Goal: Task Accomplishment & Management: Use online tool/utility

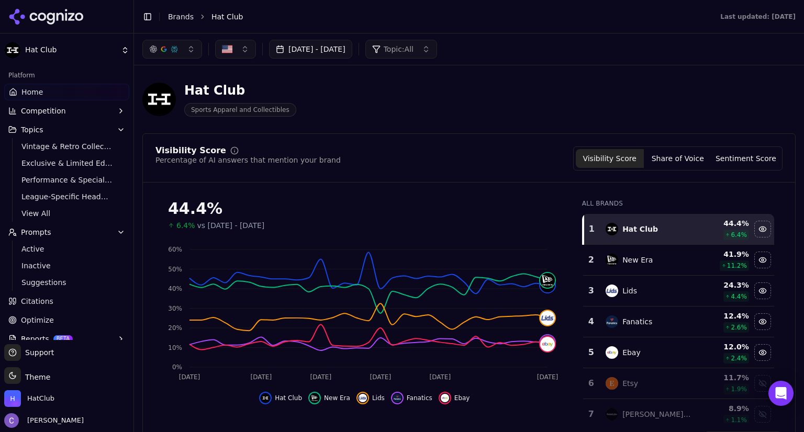
click at [39, 128] on span "Topics" at bounding box center [32, 130] width 23 height 10
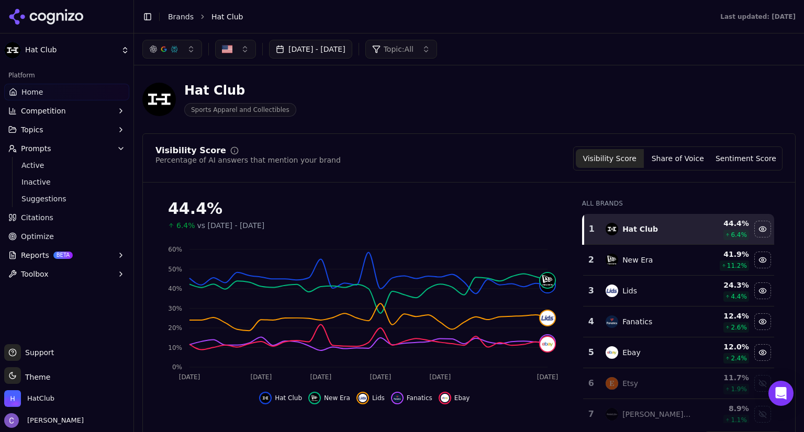
click at [39, 128] on span "Topics" at bounding box center [32, 130] width 23 height 10
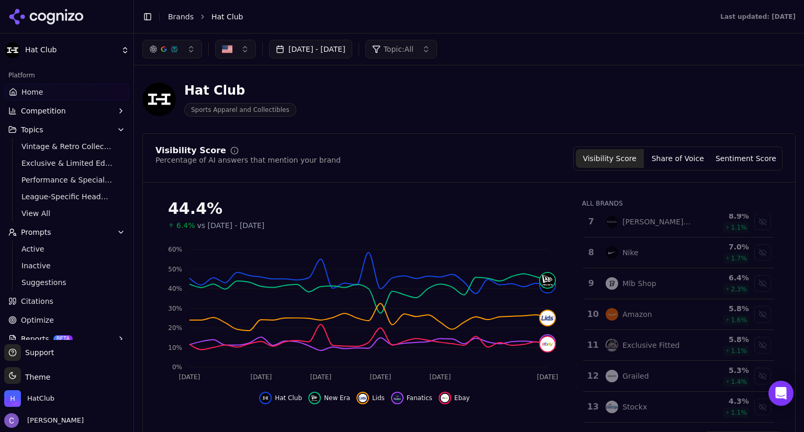
click at [51, 96] on link "Home" at bounding box center [66, 92] width 125 height 17
click at [413, 51] on span "Topic: All" at bounding box center [399, 49] width 30 height 10
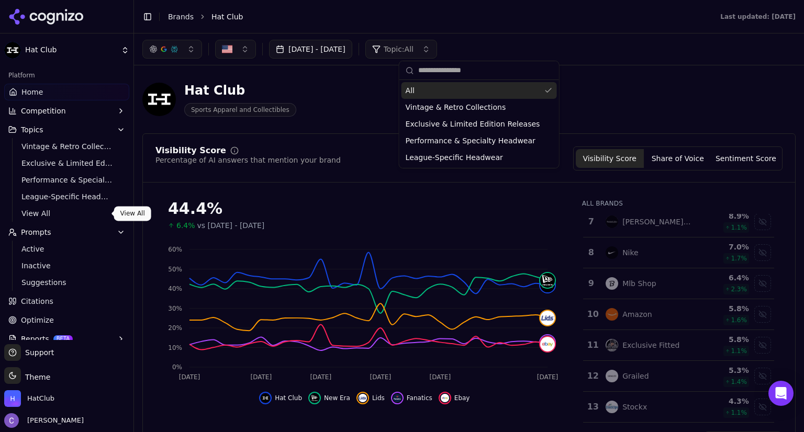
click at [43, 216] on span "View All" at bounding box center [66, 213] width 91 height 10
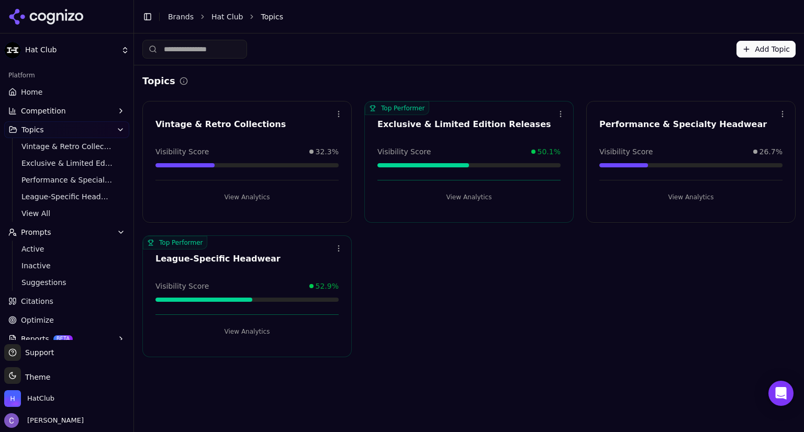
click at [762, 49] on button "Add Topic" at bounding box center [765, 49] width 59 height 17
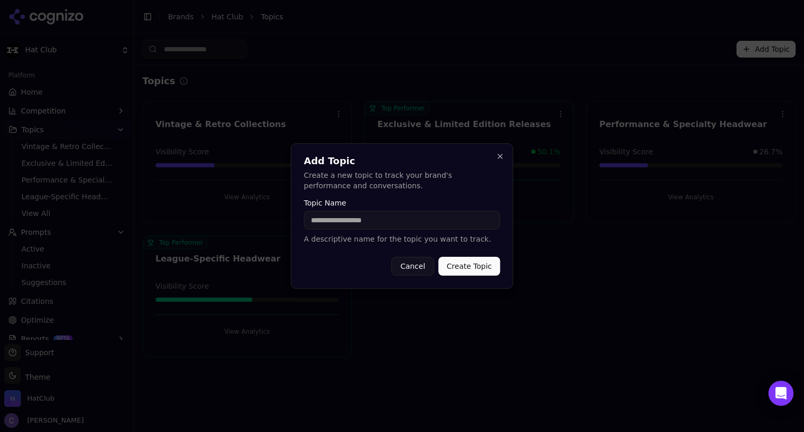
type input "*"
type input "**********"
click at [474, 269] on button "Create Topic" at bounding box center [469, 266] width 62 height 19
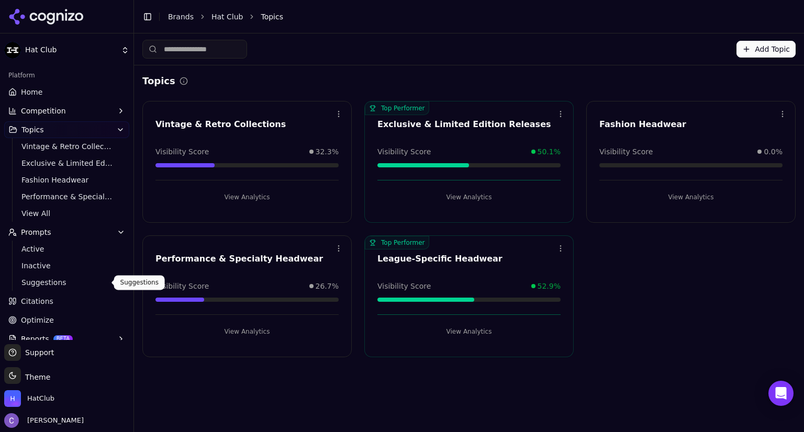
click at [78, 286] on span "Suggestions" at bounding box center [66, 282] width 91 height 10
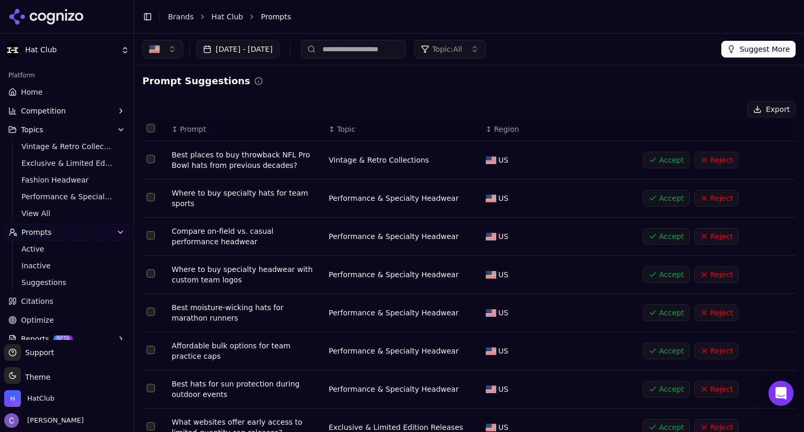
click at [749, 52] on button "Suggest More" at bounding box center [758, 49] width 74 height 17
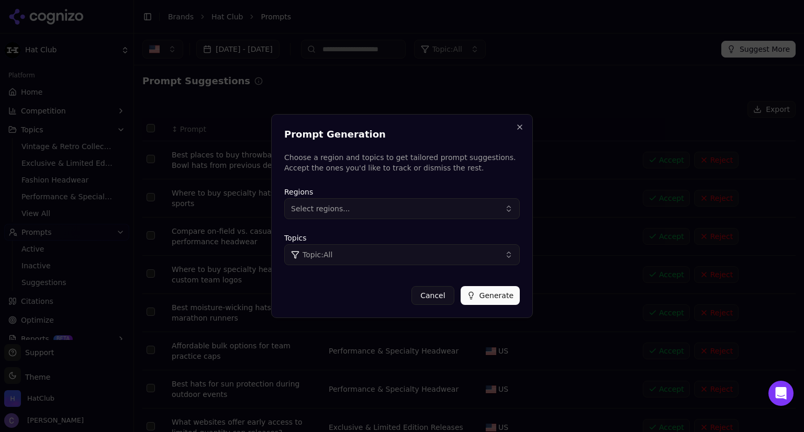
click at [392, 253] on button "Topic: All" at bounding box center [401, 254] width 235 height 21
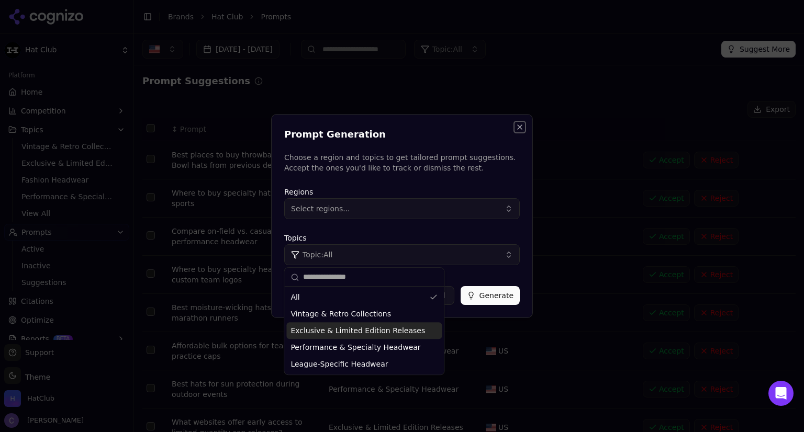
click at [519, 123] on button "Close" at bounding box center [519, 127] width 8 height 8
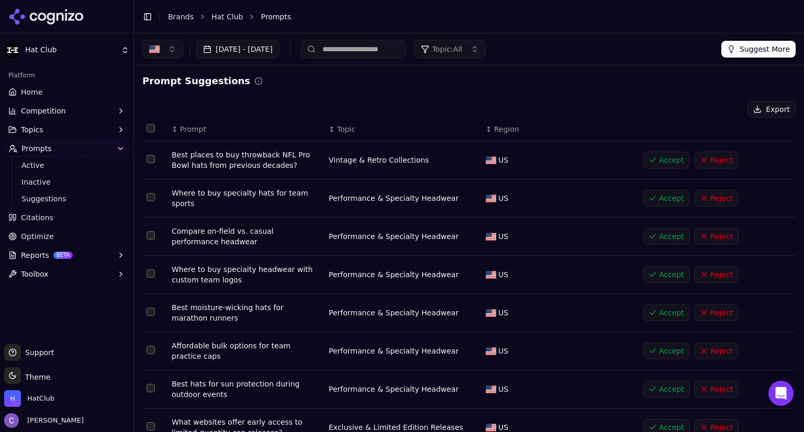
click at [742, 44] on button "Suggest More" at bounding box center [758, 49] width 74 height 17
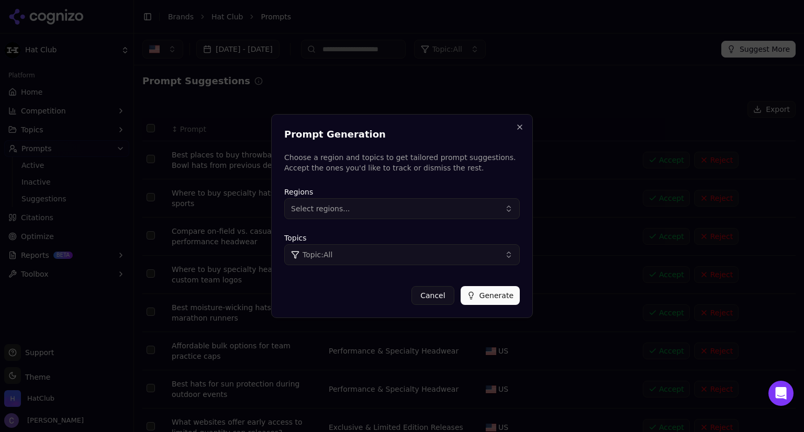
click at [454, 250] on button "Topic: All" at bounding box center [401, 254] width 235 height 21
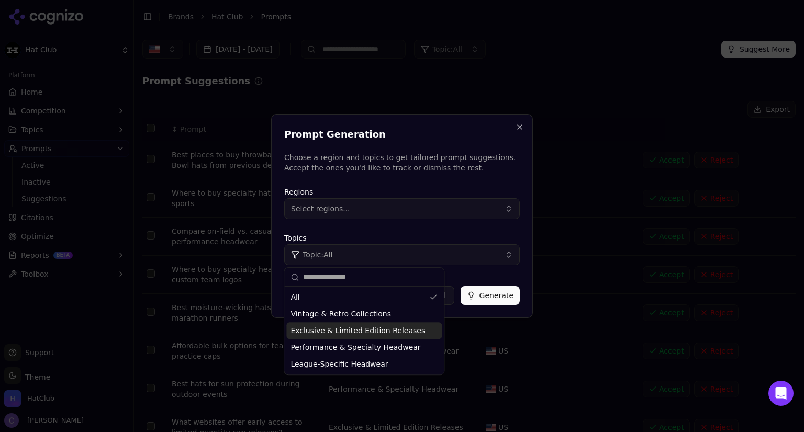
click at [435, 293] on button "Cancel" at bounding box center [432, 295] width 42 height 19
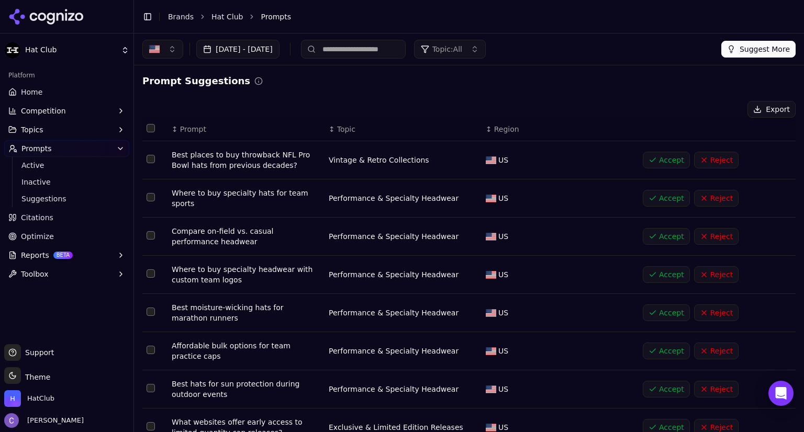
click at [731, 52] on button "Suggest More" at bounding box center [758, 49] width 74 height 17
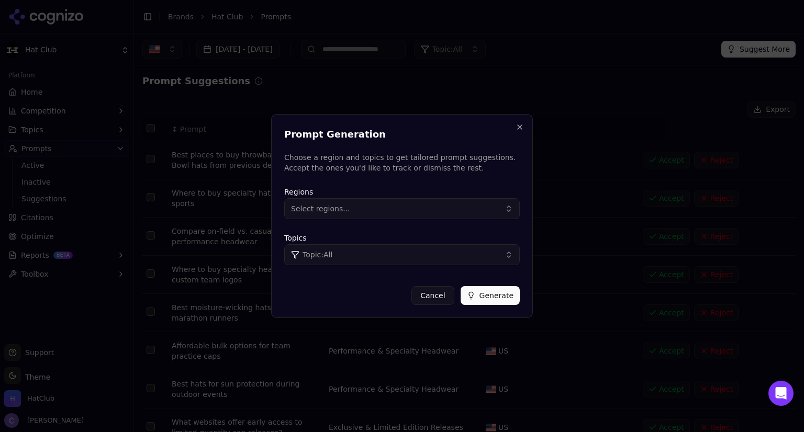
click at [336, 255] on button "Topic: All" at bounding box center [401, 254] width 235 height 21
type input "*"
type input "**********"
click at [492, 294] on button "Generate" at bounding box center [490, 295] width 59 height 19
click at [519, 124] on button "Close" at bounding box center [519, 127] width 8 height 8
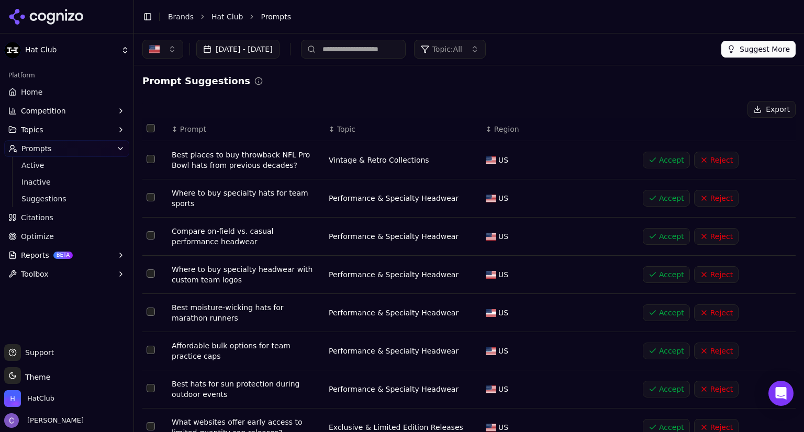
click at [61, 215] on link "Citations" at bounding box center [66, 217] width 125 height 17
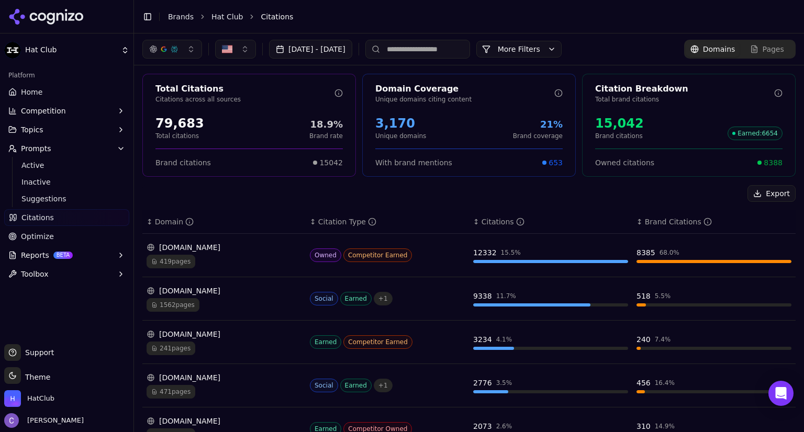
click at [343, 51] on button "[DATE] - [DATE]" at bounding box center [310, 49] width 83 height 19
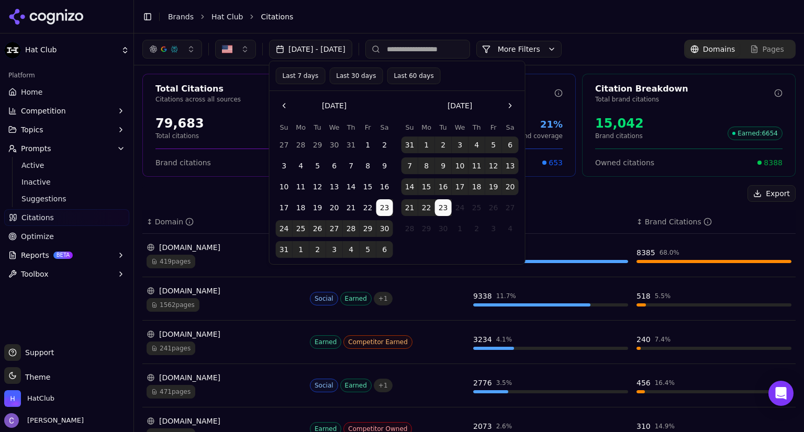
click at [410, 191] on button "14" at bounding box center [409, 186] width 17 height 17
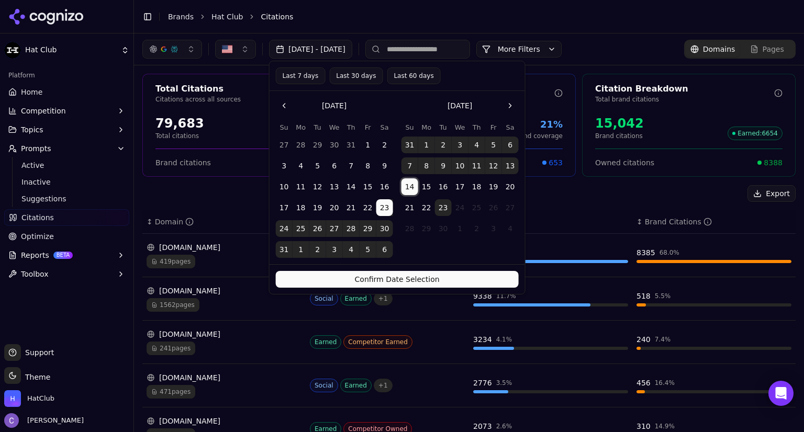
click at [512, 187] on button "20" at bounding box center [510, 186] width 17 height 17
click at [451, 275] on button "Confirm Date Selection" at bounding box center [397, 279] width 243 height 17
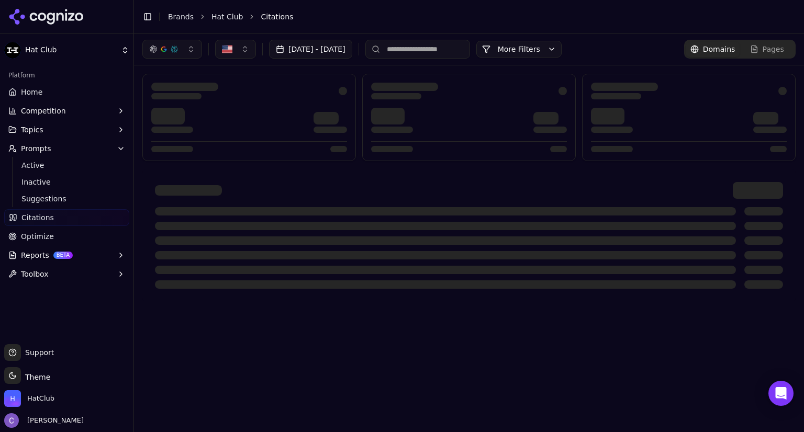
click at [331, 49] on button "Aug 23, 2025 - Sep 20, 2025" at bounding box center [310, 49] width 83 height 19
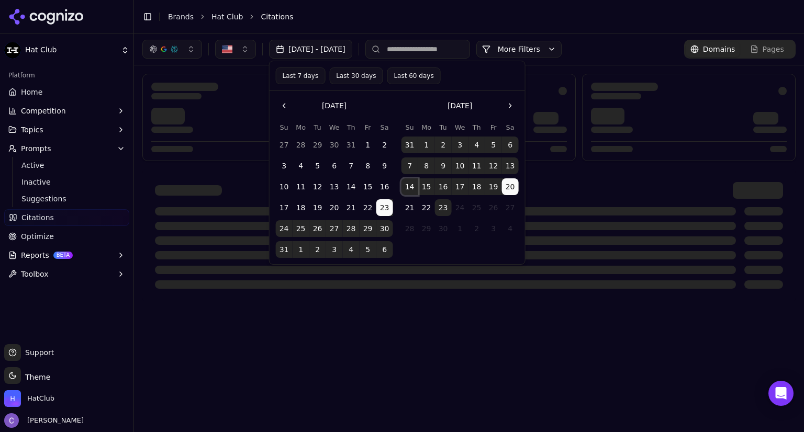
click at [412, 190] on button "14" at bounding box center [409, 186] width 17 height 17
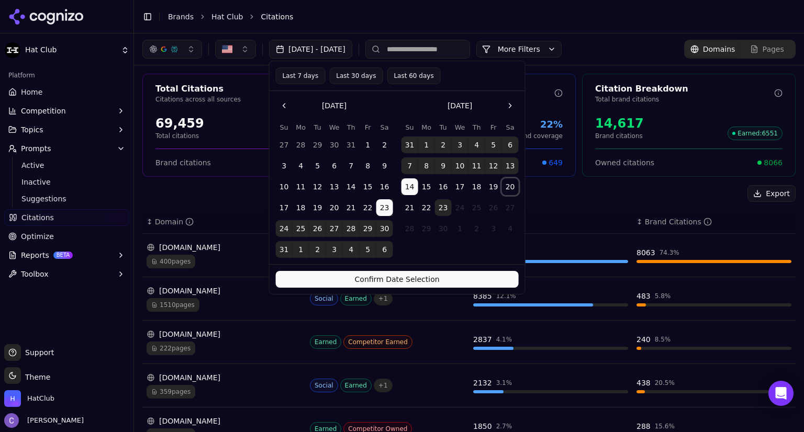
click at [513, 186] on button "20" at bounding box center [510, 186] width 17 height 17
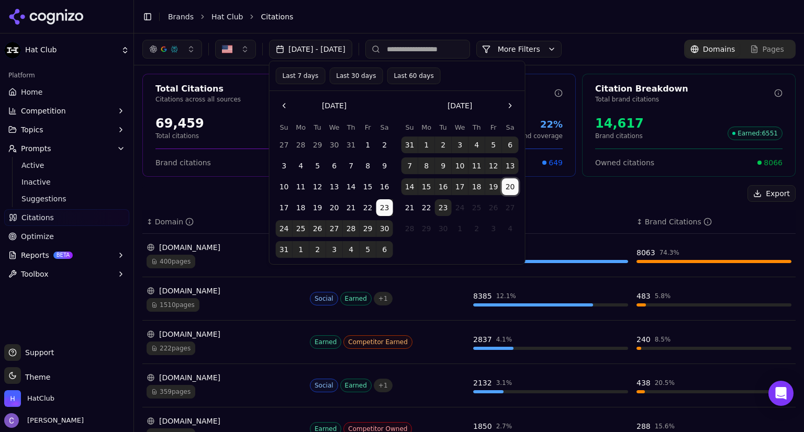
click at [385, 209] on button "23" at bounding box center [384, 207] width 17 height 17
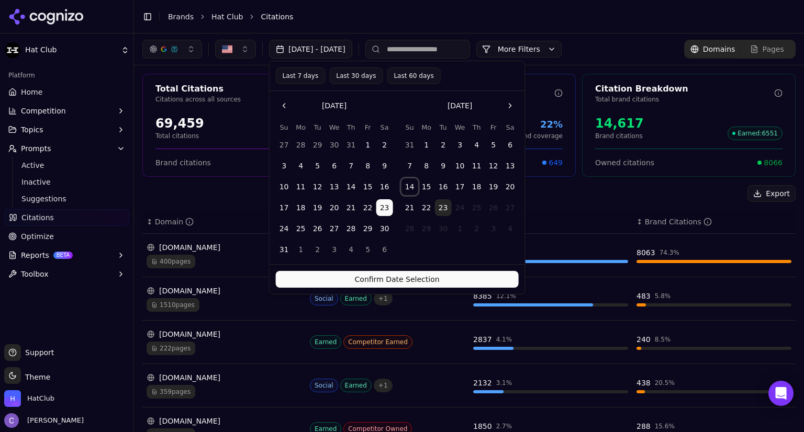
click at [411, 188] on button "14" at bounding box center [409, 186] width 17 height 17
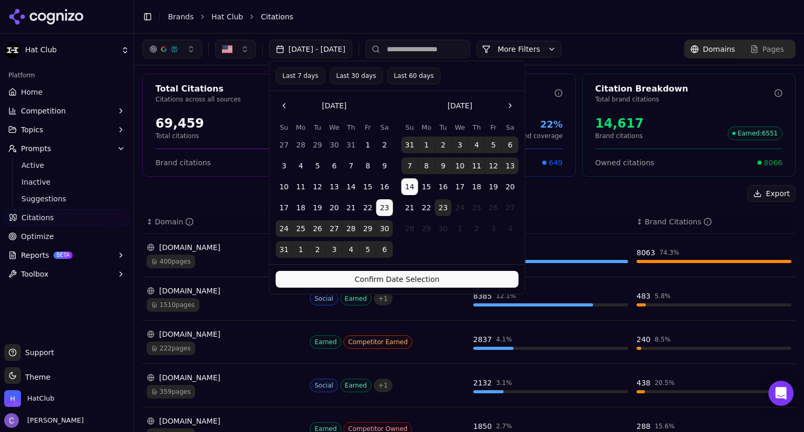
click at [299, 72] on button "Last 7 days" at bounding box center [301, 76] width 50 height 17
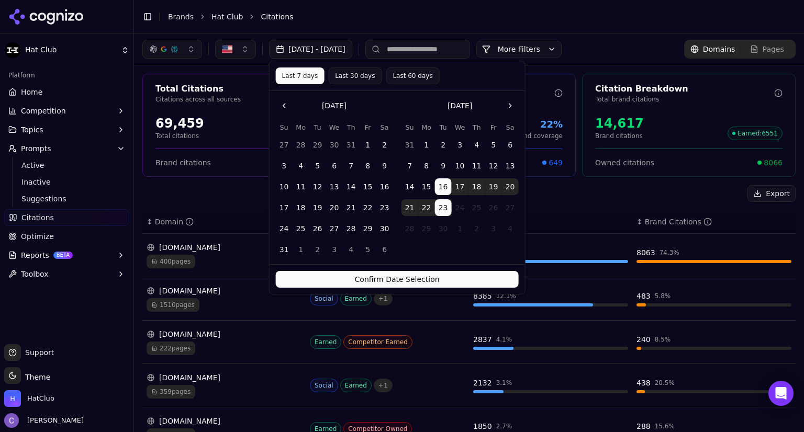
click at [443, 284] on button "Confirm Date Selection" at bounding box center [397, 279] width 243 height 17
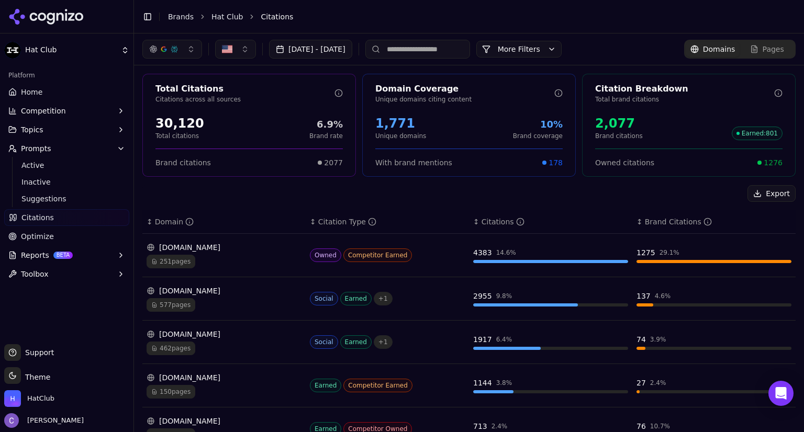
click at [161, 53] on button "button" at bounding box center [172, 49] width 60 height 19
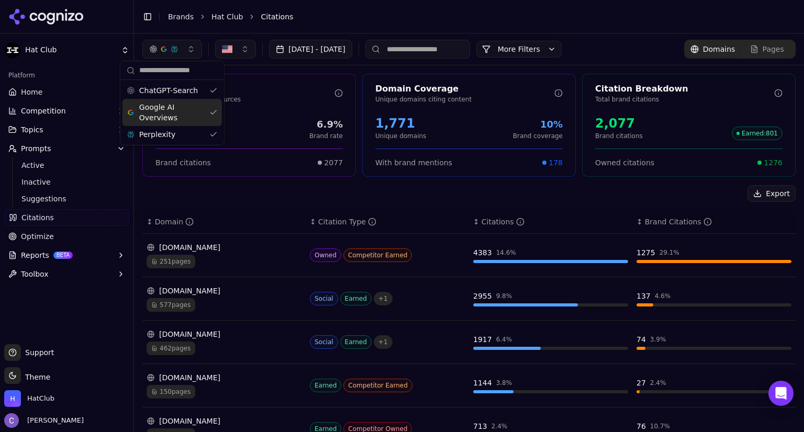
click at [205, 115] on div "Google AI Overviews" at bounding box center [171, 112] width 99 height 27
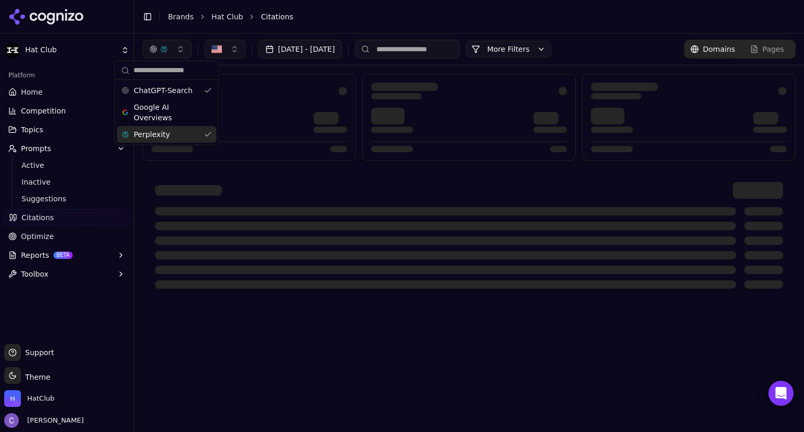
click at [207, 135] on div "Perplexity" at bounding box center [166, 134] width 99 height 17
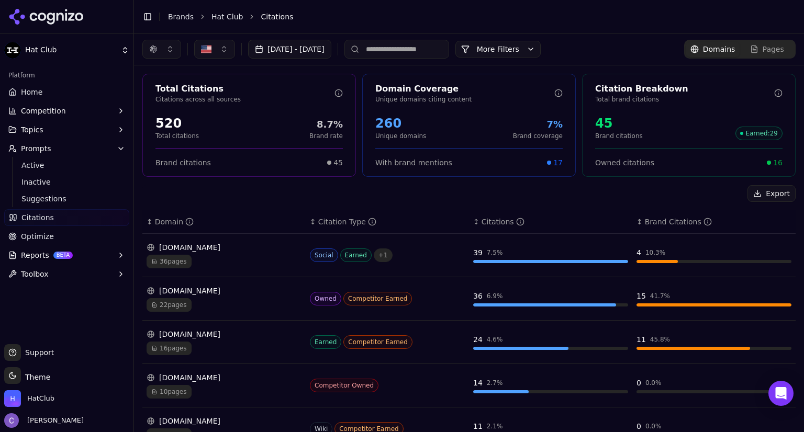
click at [45, 234] on span "Optimize" at bounding box center [37, 236] width 33 height 10
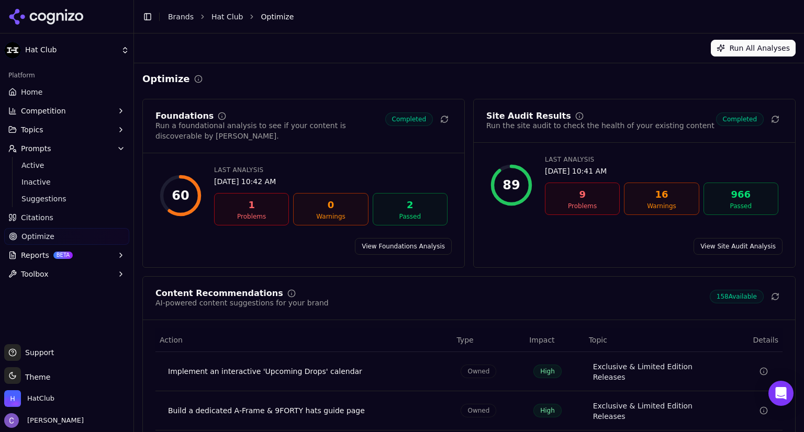
click at [34, 218] on span "Citations" at bounding box center [37, 217] width 32 height 10
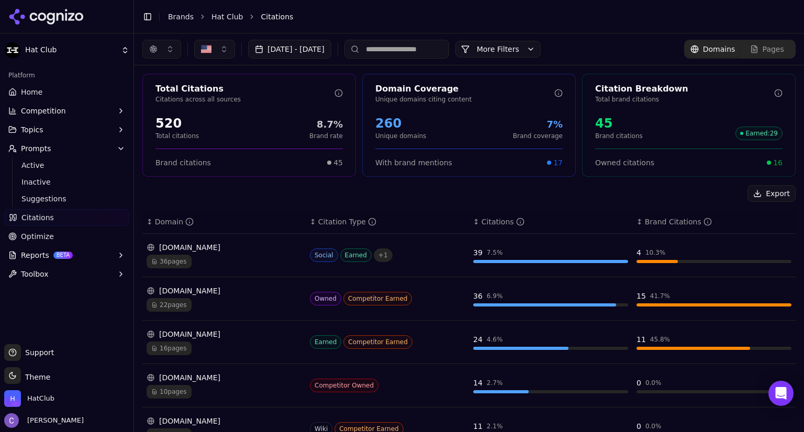
click at [154, 46] on div "button" at bounding box center [153, 49] width 8 height 8
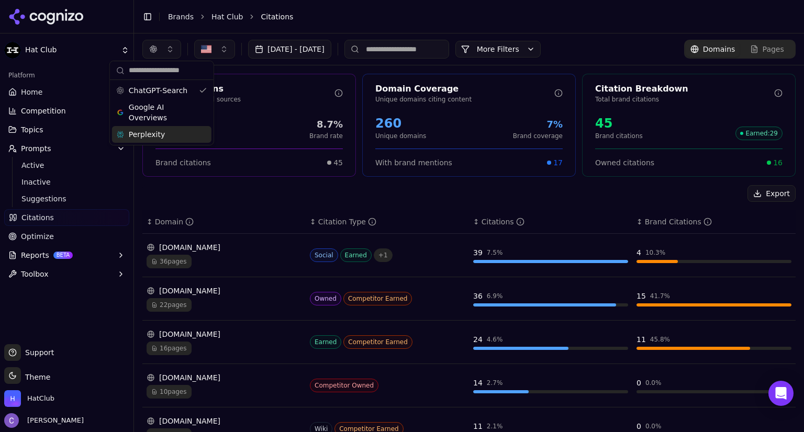
click at [183, 135] on div "Perplexity" at bounding box center [161, 134] width 99 height 17
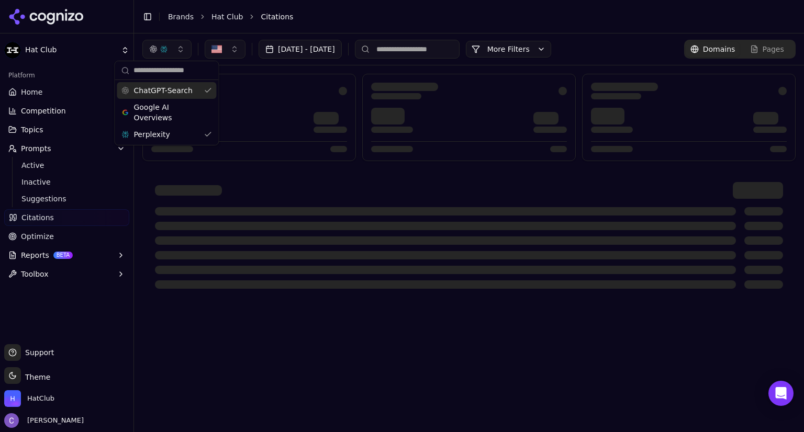
click at [209, 87] on div "ChatGPT-Search" at bounding box center [166, 90] width 99 height 17
